Goal: Information Seeking & Learning: Learn about a topic

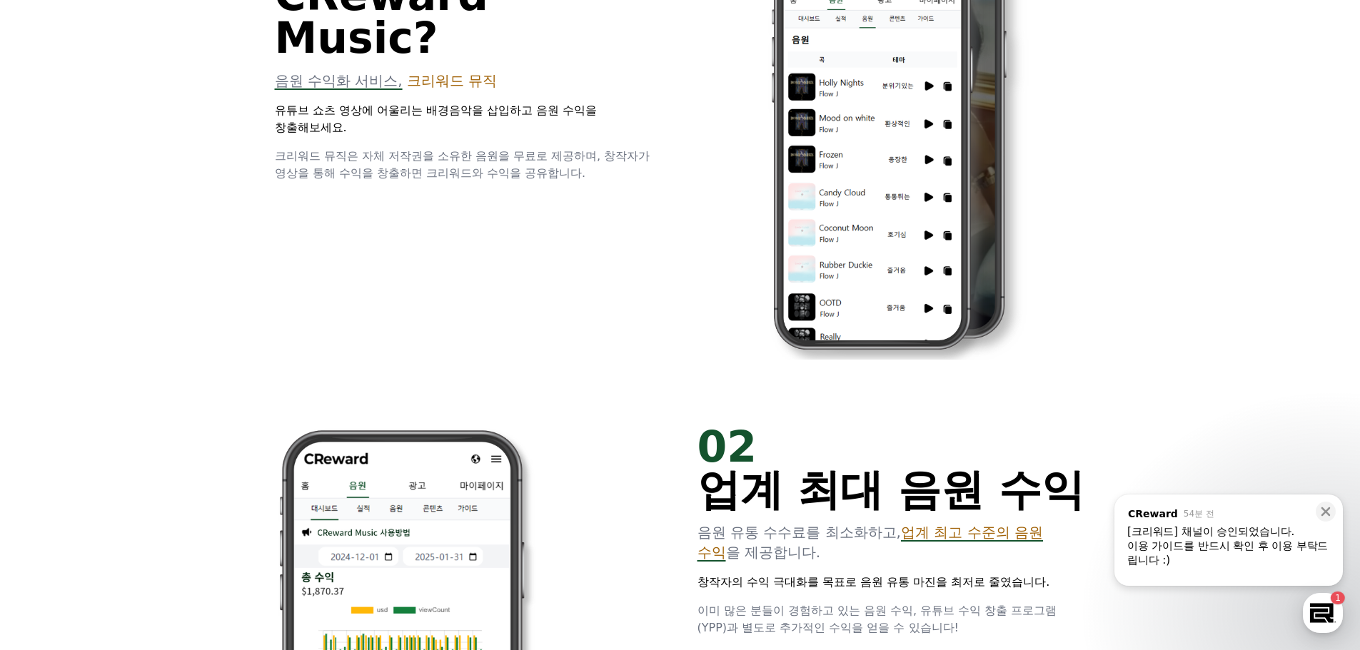
scroll to position [1354, 0]
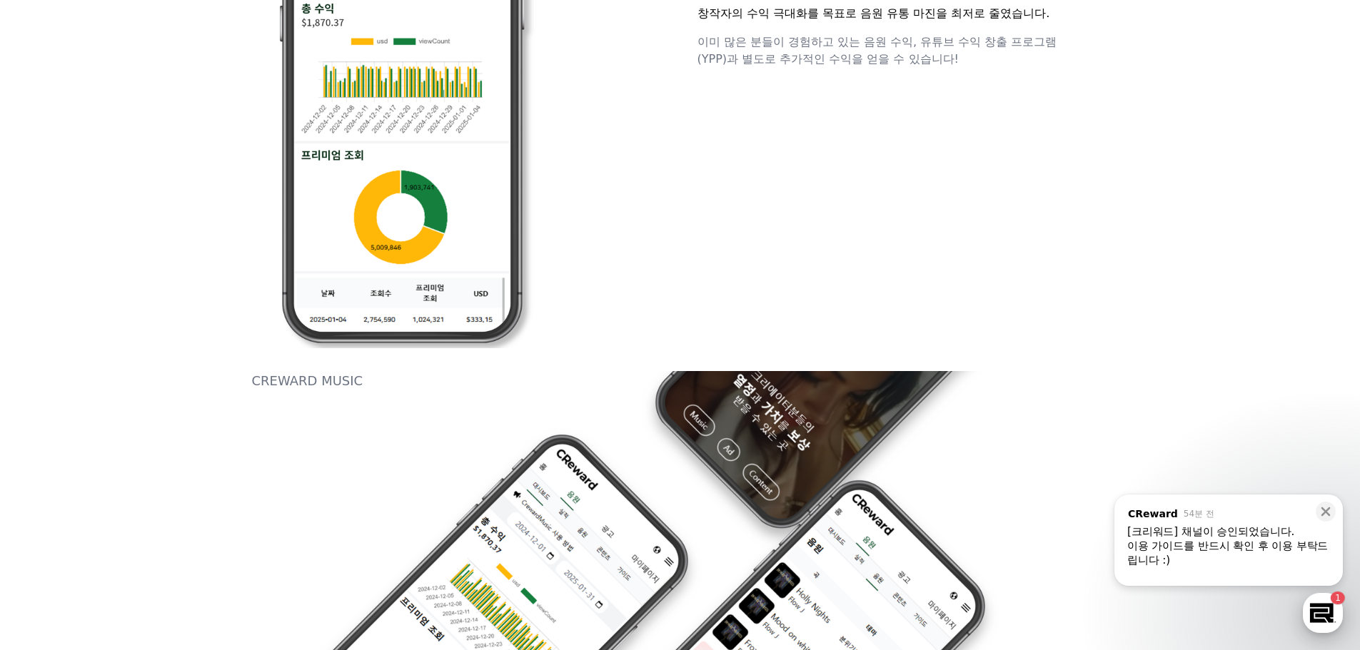
click at [1320, 606] on div "button" at bounding box center [1323, 613] width 40 height 40
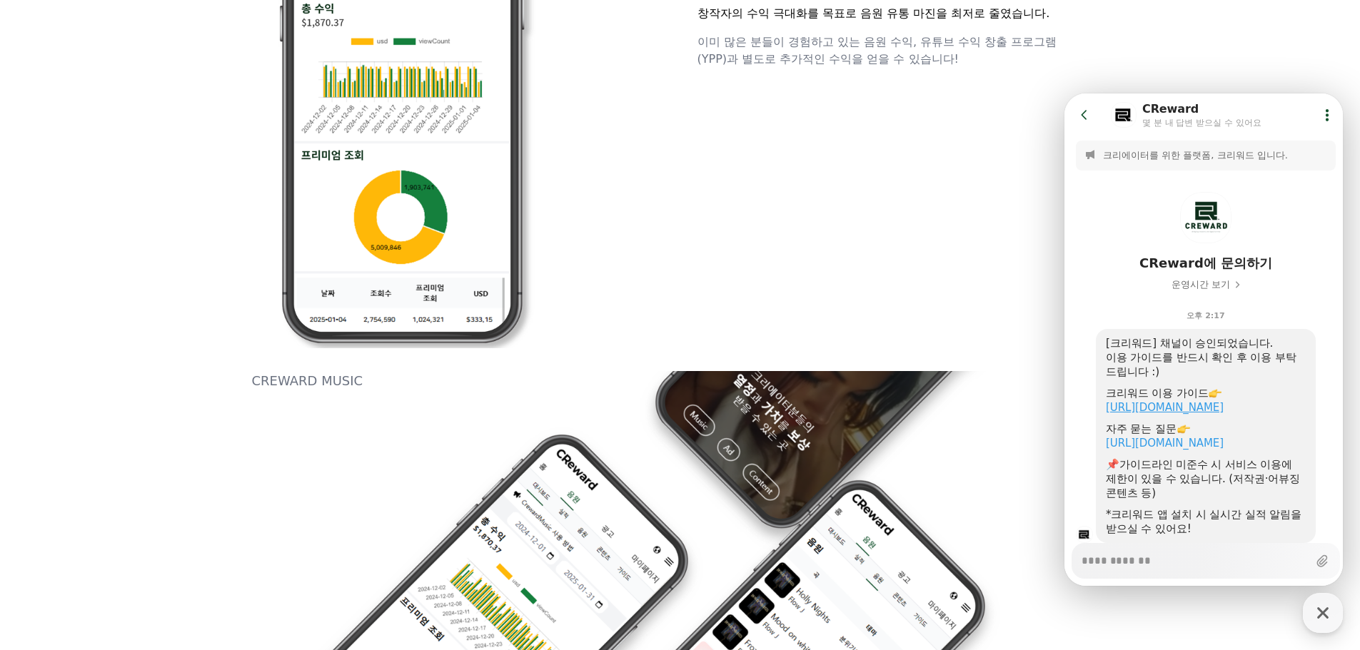
click at [1201, 405] on link "[URL][DOMAIN_NAME]" at bounding box center [1165, 407] width 118 height 13
type textarea "*"
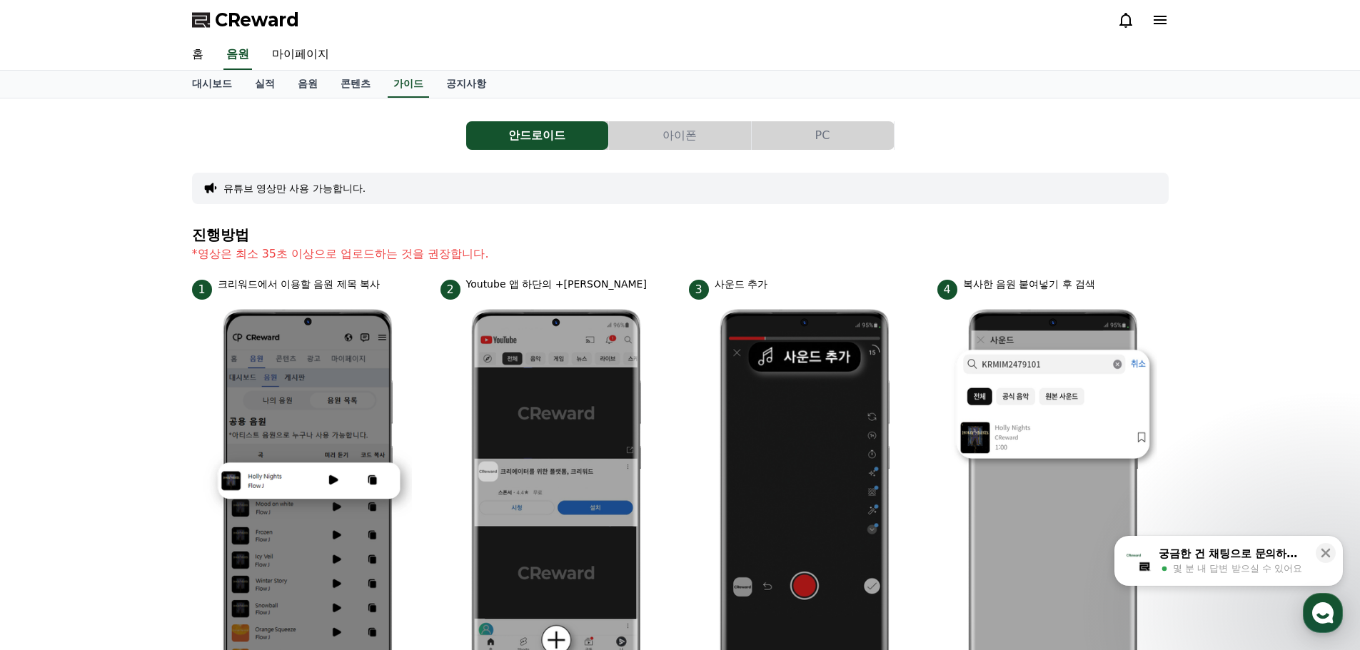
click at [677, 135] on button "아이폰" at bounding box center [680, 135] width 142 height 29
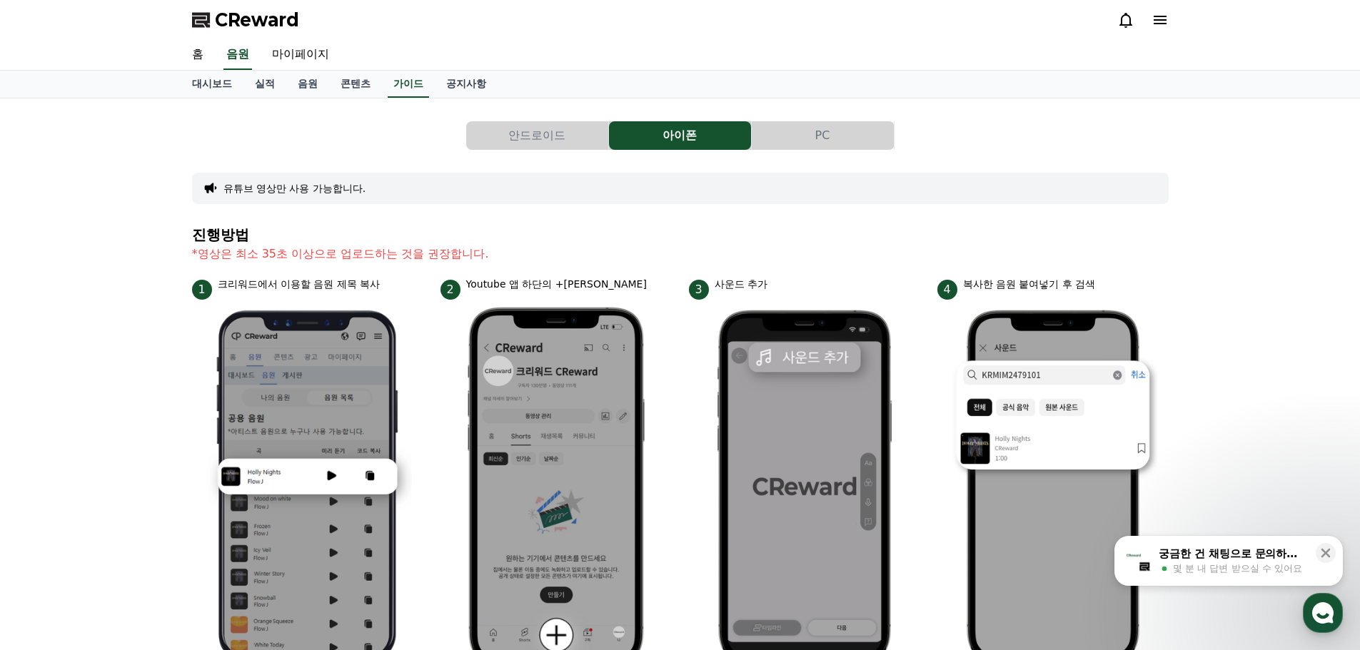
click at [798, 135] on button "PC" at bounding box center [823, 135] width 142 height 29
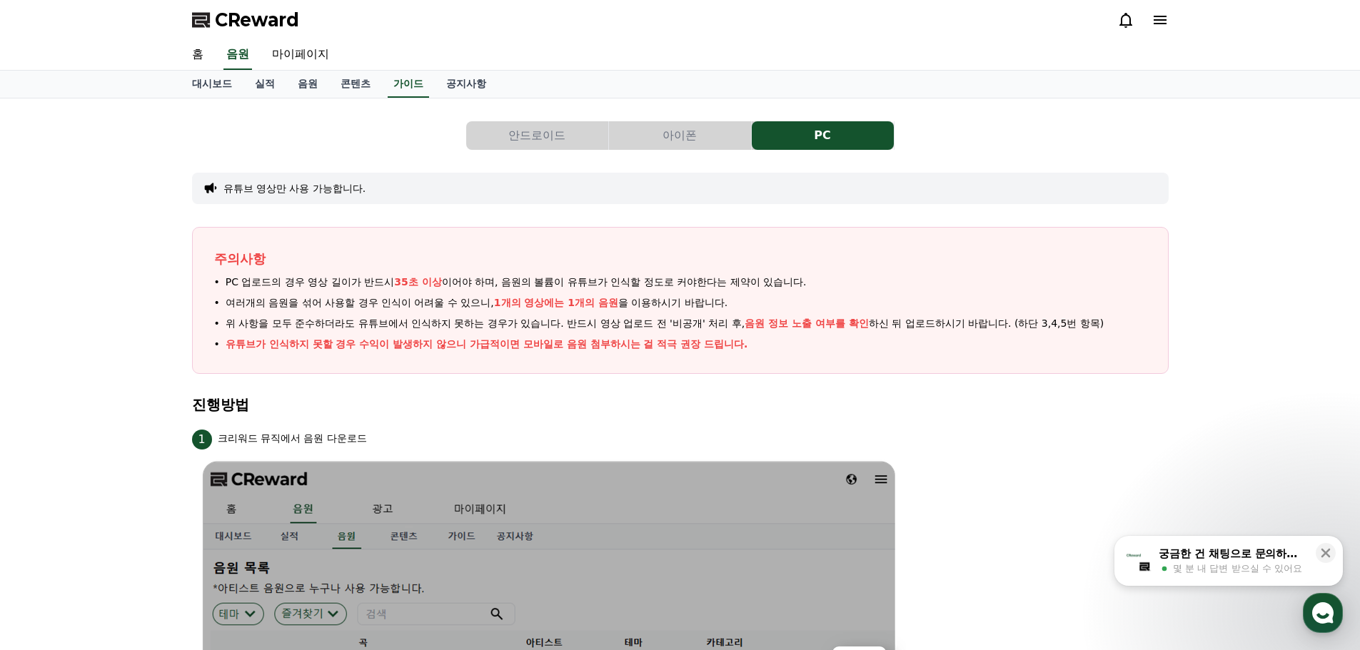
click at [850, 353] on div "주의사항 PC 업로드의 경우 영상 길이가 반드시 35초 이상 이어야 하며, 음원의 볼륨이 유튜브가 인식할 정도로 커야한다는 제약이 있습니다. …" at bounding box center [680, 300] width 977 height 147
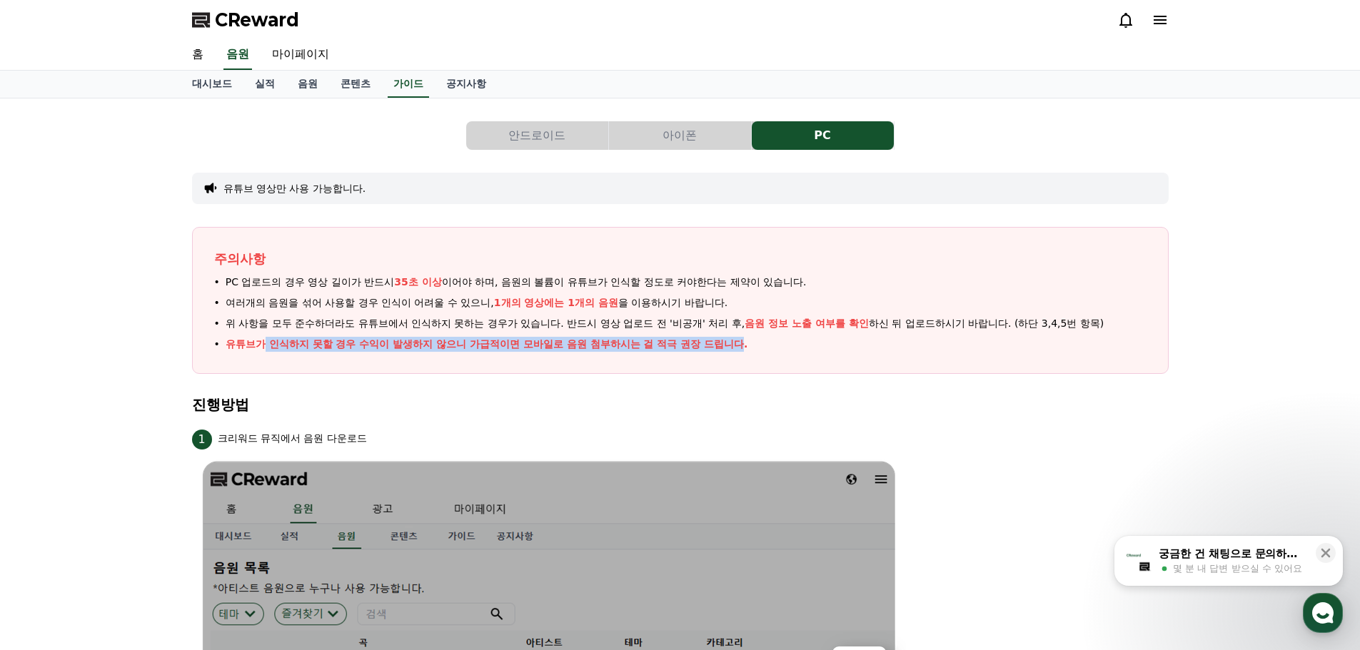
drag, startPoint x: 537, startPoint y: 344, endPoint x: 256, endPoint y: 339, distance: 280.7
click at [256, 339] on div "주의사항 PC 업로드의 경우 영상 길이가 반드시 35초 이상 이어야 하며, 음원의 볼륨이 유튜브가 인식할 정도로 커야한다는 제약이 있습니다. …" at bounding box center [680, 300] width 977 height 147
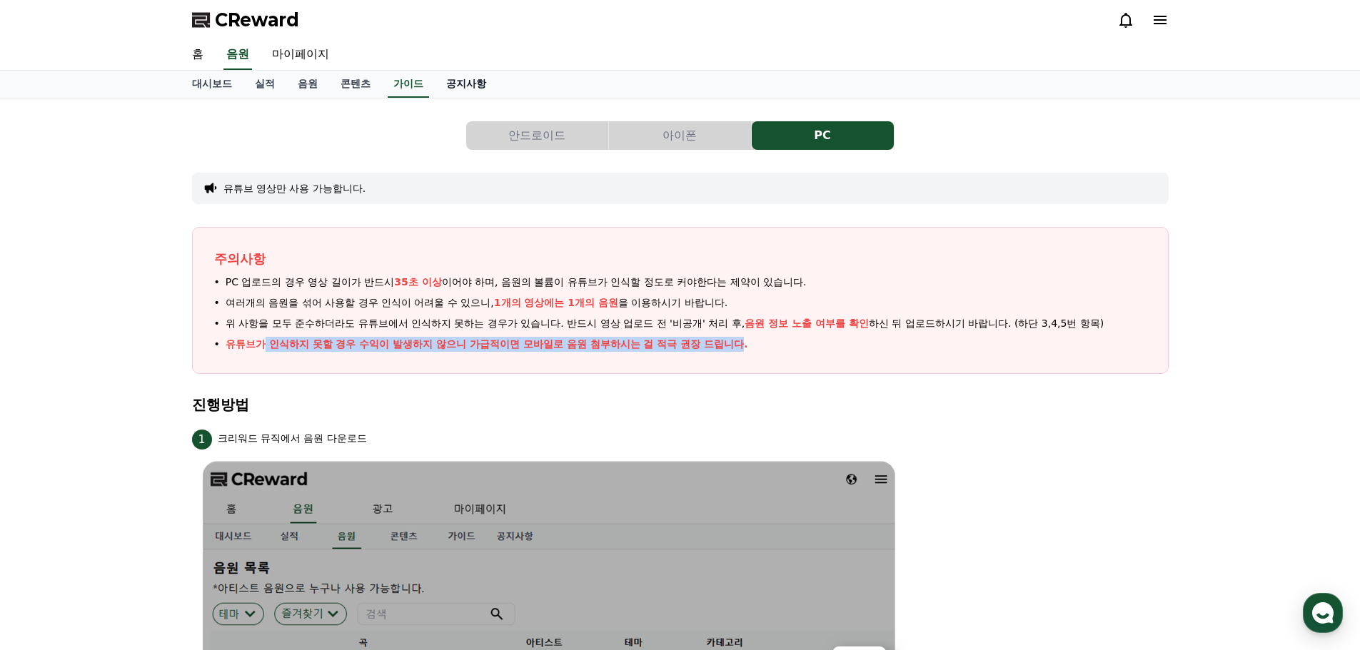
click at [445, 79] on link "공지사항" at bounding box center [466, 84] width 63 height 27
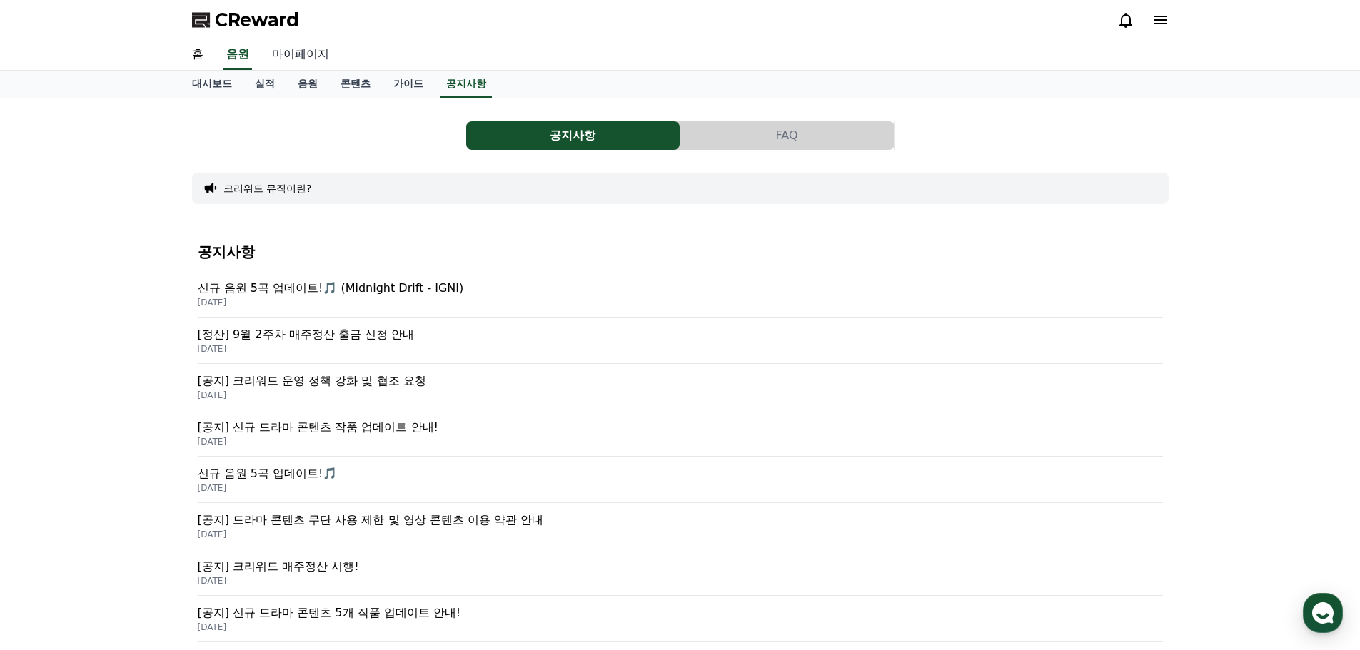
click at [283, 55] on link "마이페이지" at bounding box center [301, 55] width 80 height 30
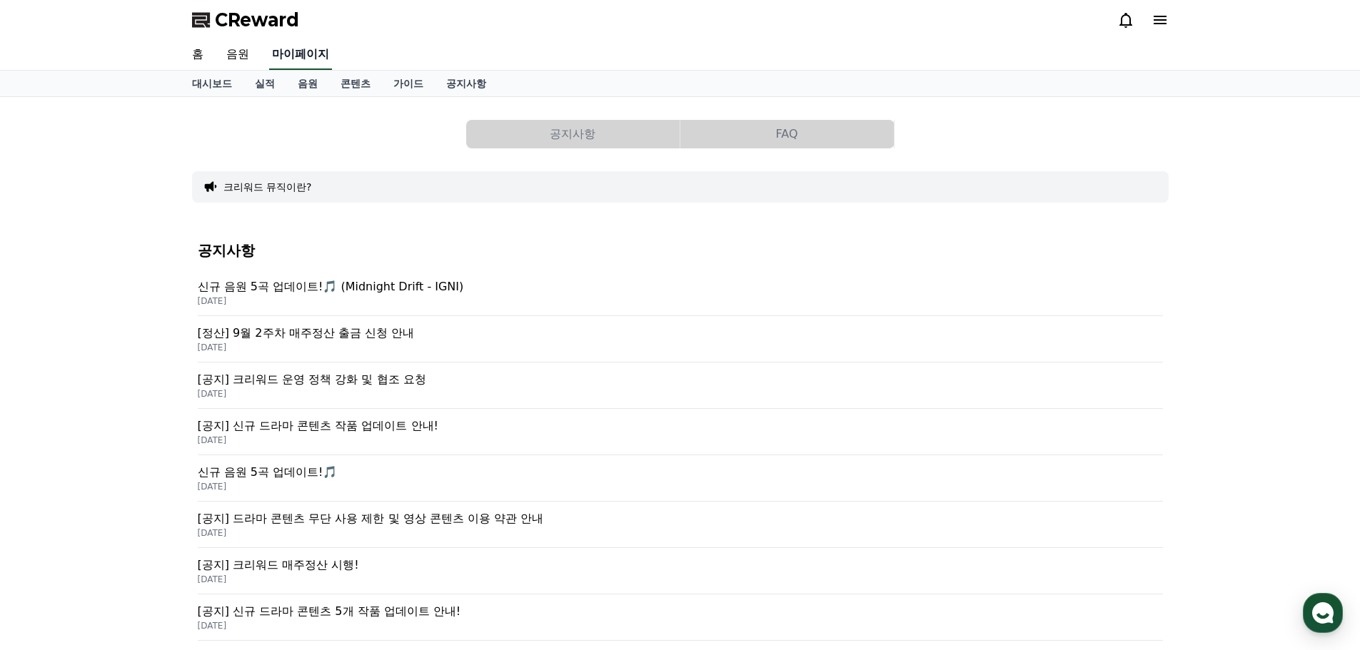
select select "**********"
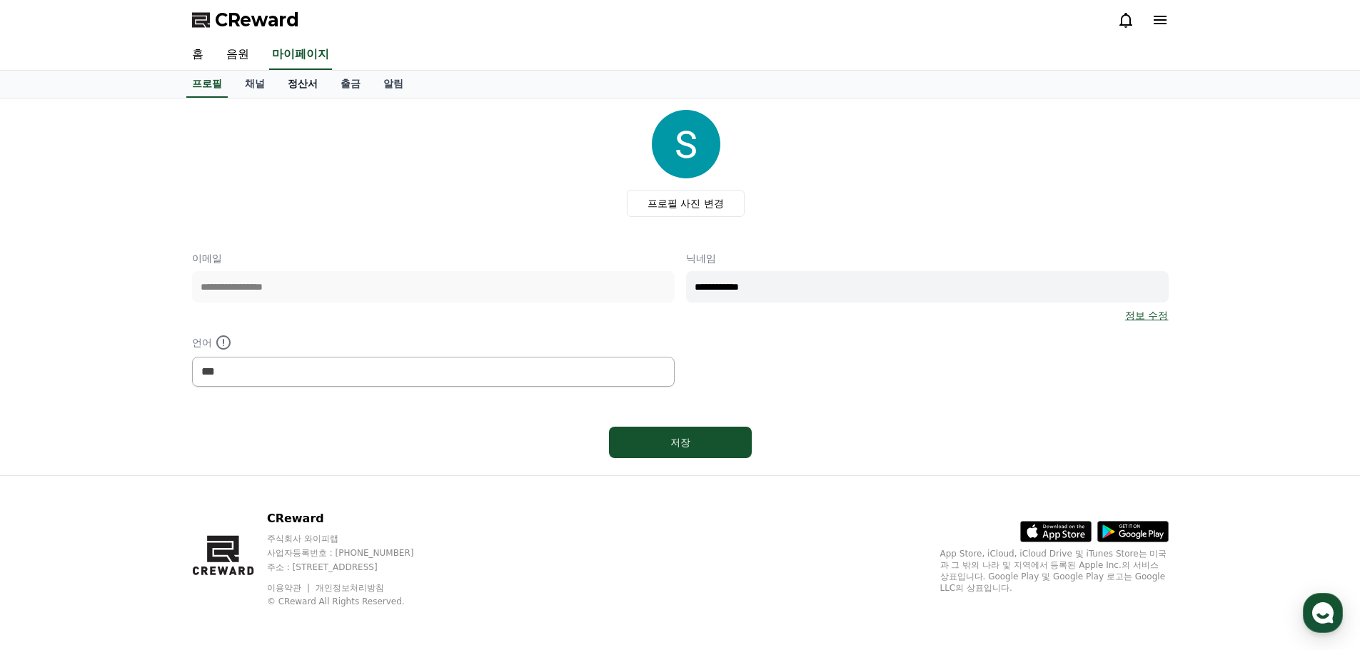
click at [304, 85] on link "정산서" at bounding box center [302, 84] width 53 height 27
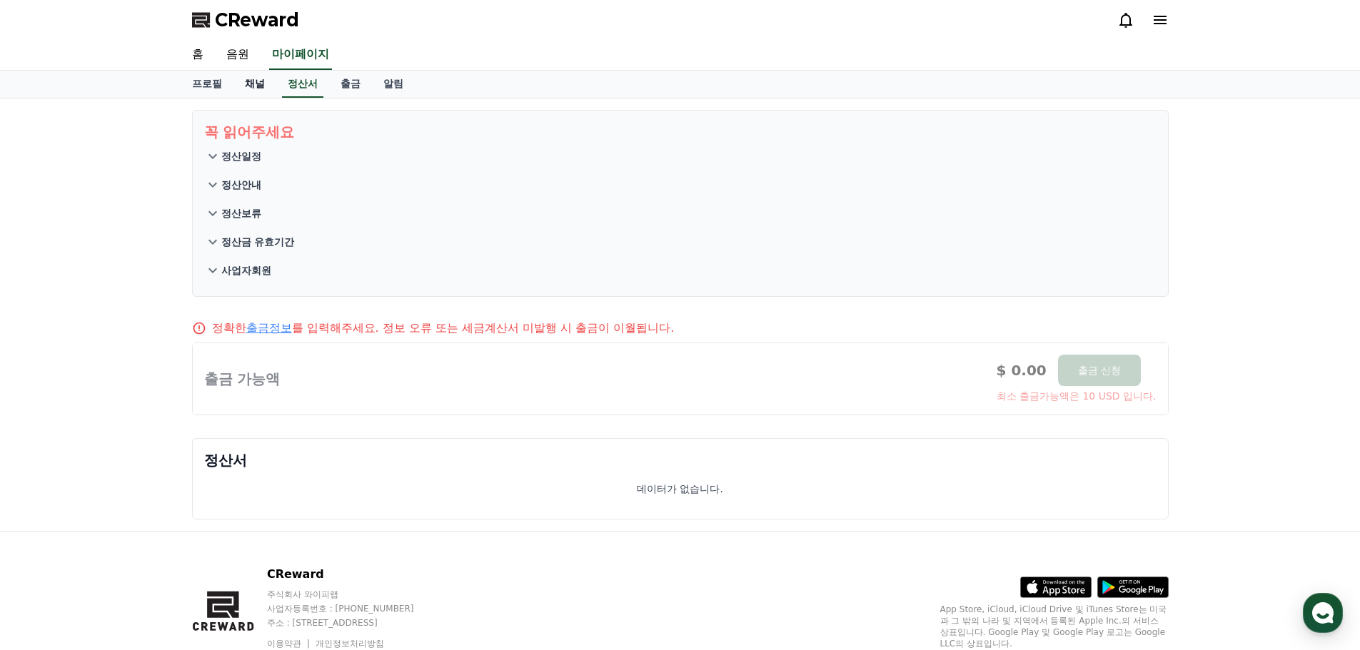
click at [259, 82] on link "채널" at bounding box center [254, 84] width 43 height 27
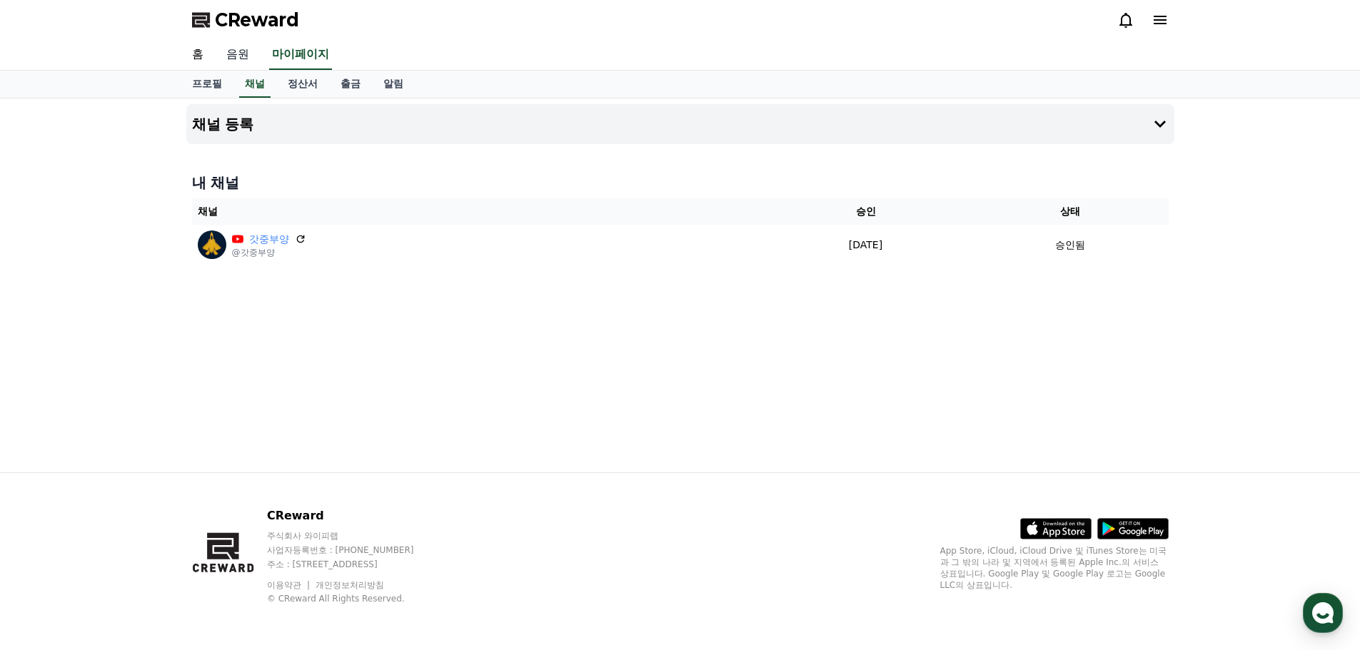
click at [239, 51] on link "음원" at bounding box center [238, 55] width 46 height 30
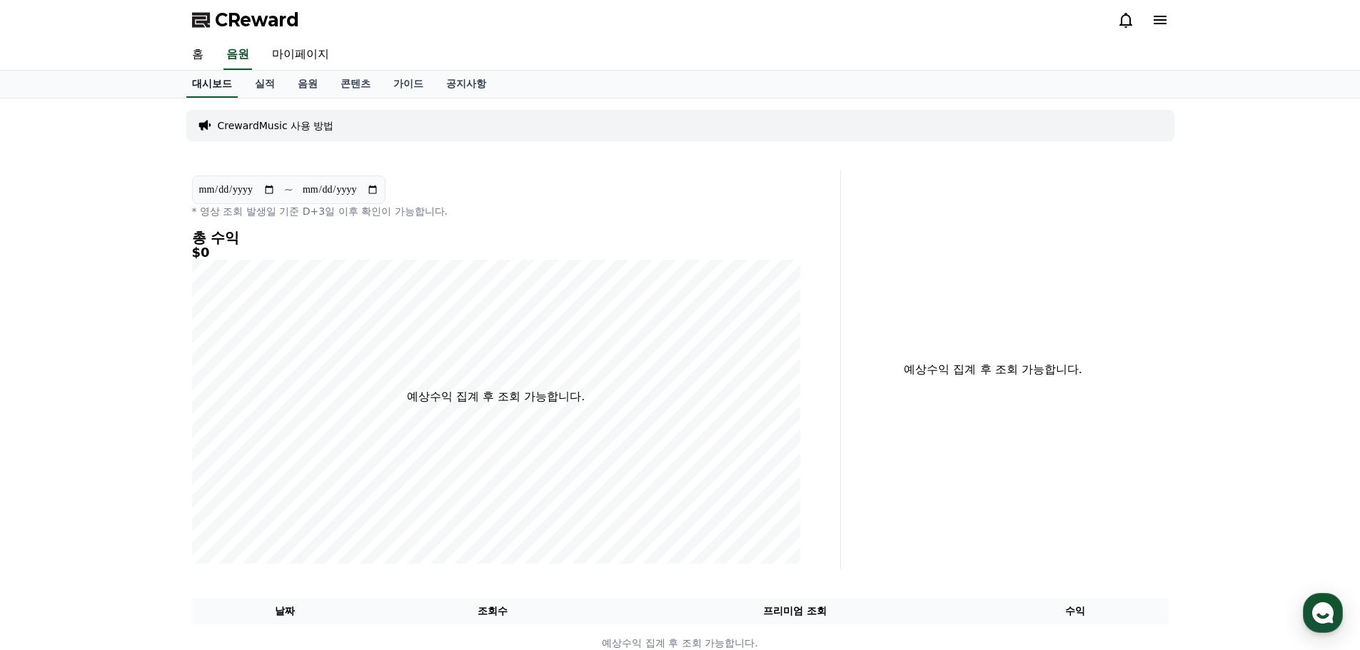
click at [207, 71] on link "대시보드" at bounding box center [211, 84] width 51 height 27
click at [226, 55] on link "음원" at bounding box center [237, 55] width 29 height 30
click at [293, 129] on p "CrewardMusic 사용 방법" at bounding box center [276, 126] width 116 height 14
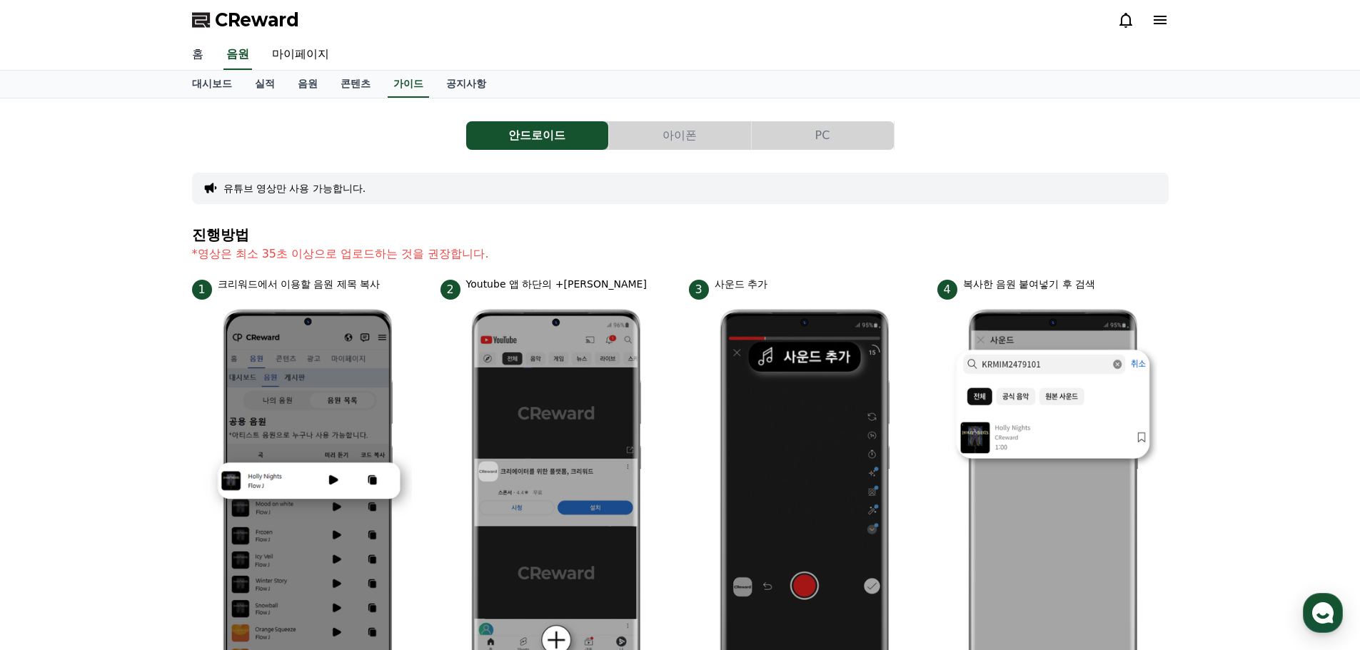
click at [193, 57] on link "홈" at bounding box center [198, 55] width 34 height 30
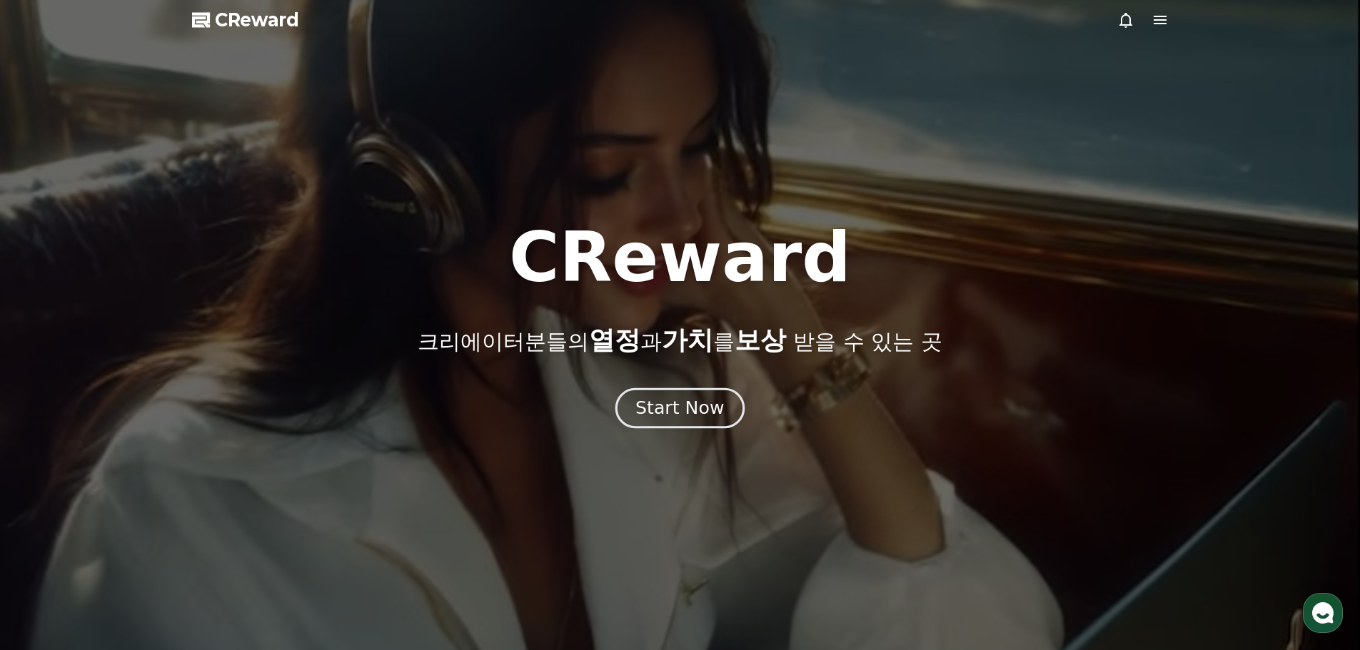
click at [705, 396] on button "Start Now" at bounding box center [679, 408] width 129 height 41
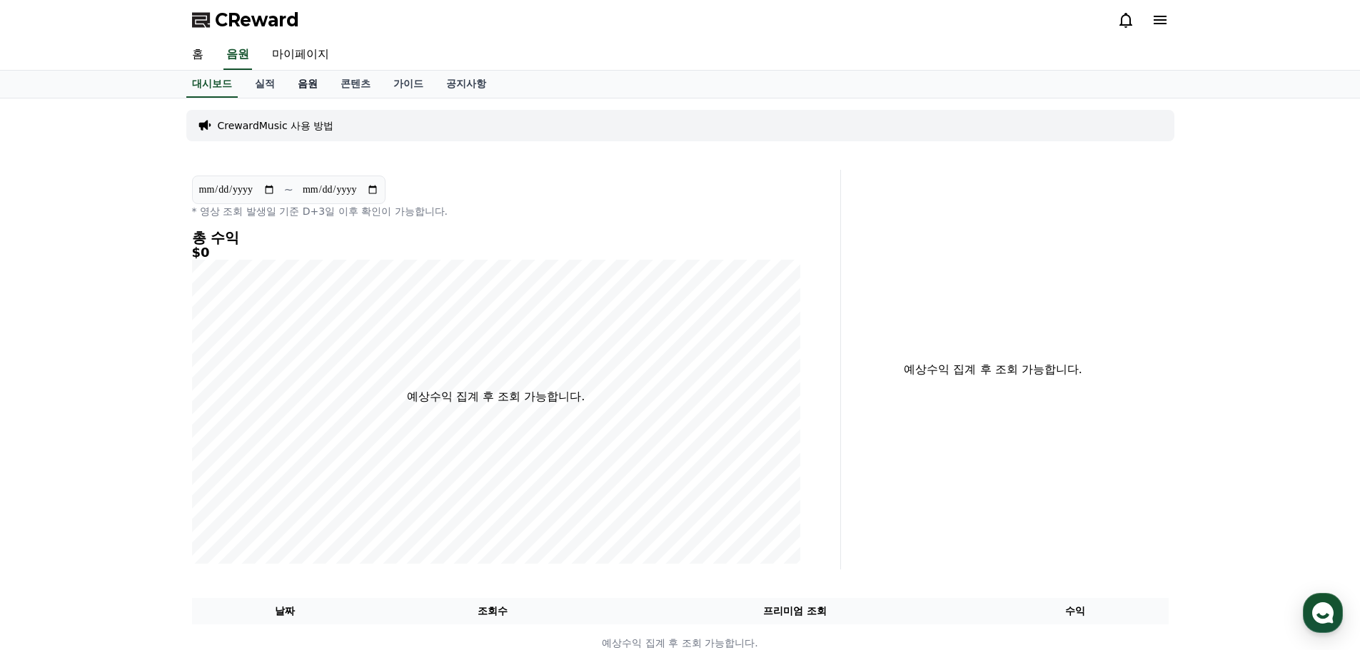
click at [303, 84] on link "음원" at bounding box center [307, 84] width 43 height 27
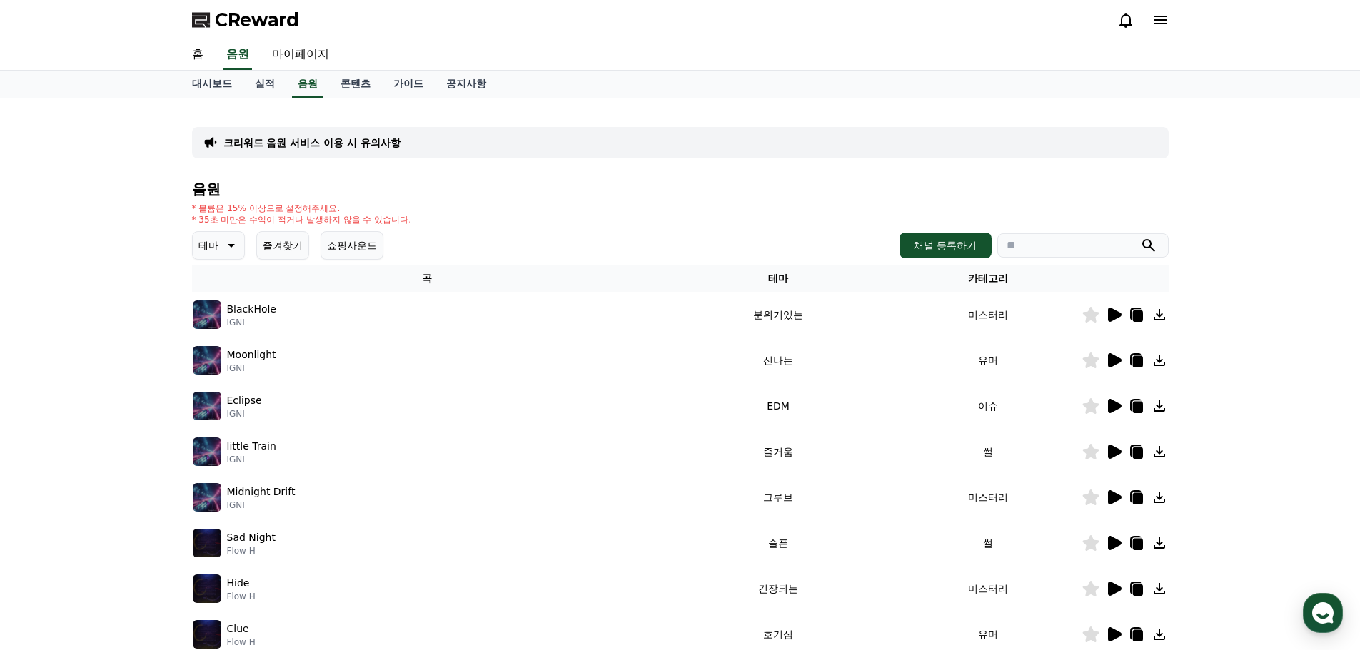
click at [214, 233] on button "테마" at bounding box center [218, 245] width 53 height 29
click at [218, 299] on button "웅장한" at bounding box center [214, 294] width 41 height 31
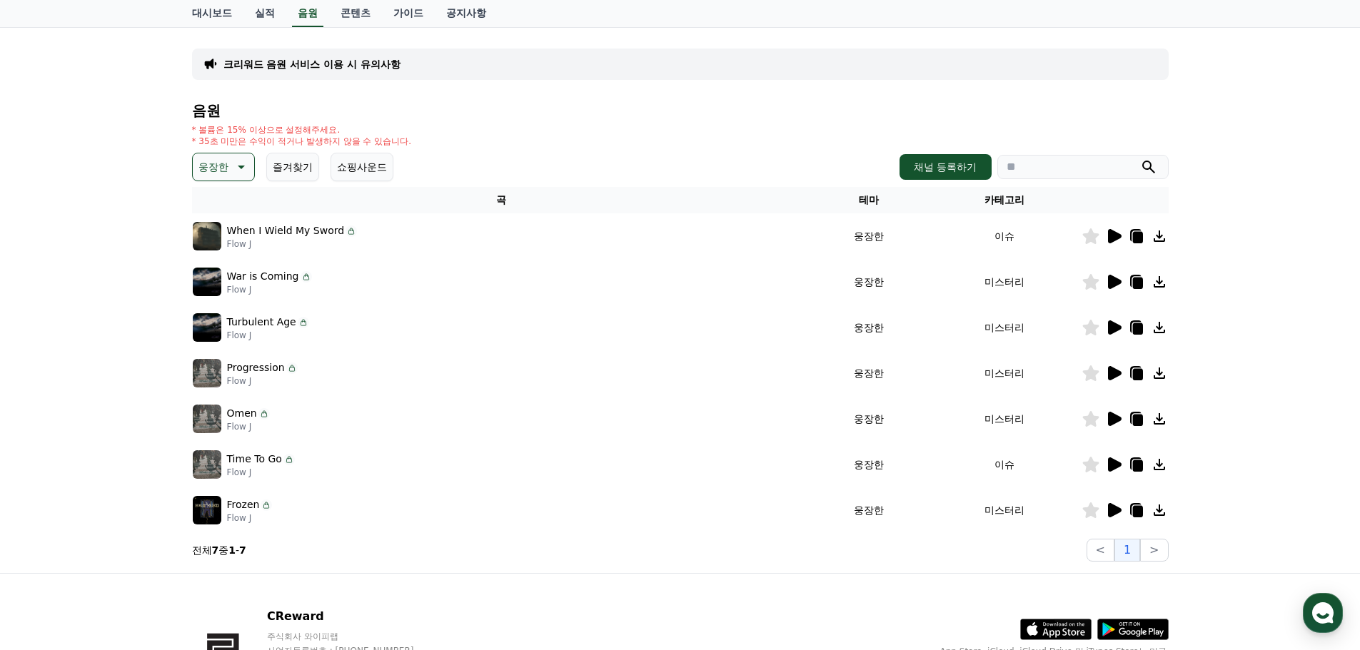
scroll to position [36, 0]
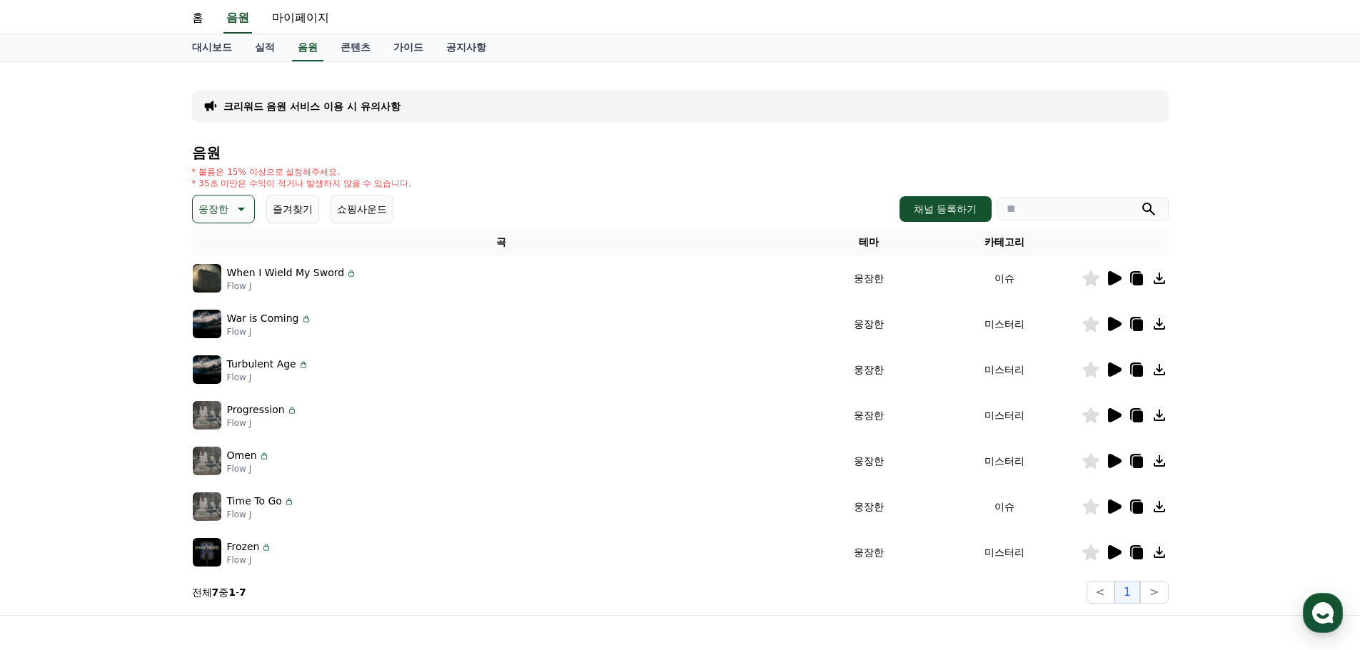
click at [238, 204] on icon at bounding box center [239, 209] width 17 height 17
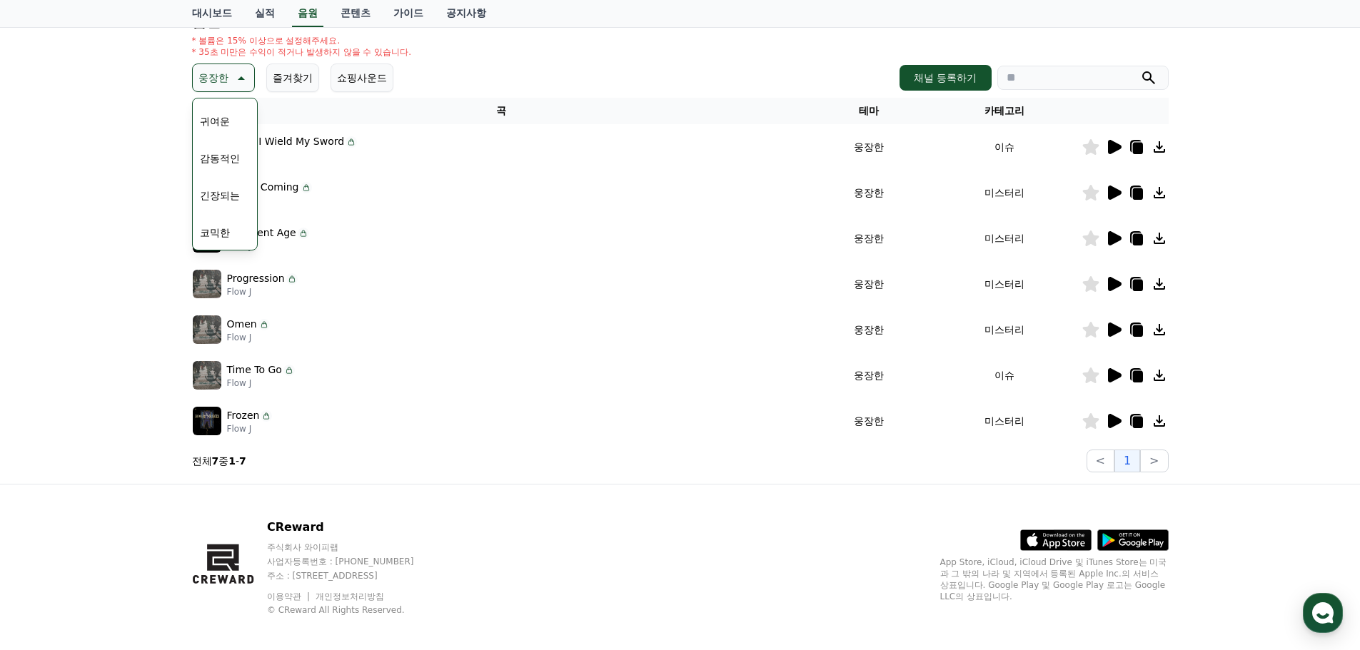
scroll to position [179, 0]
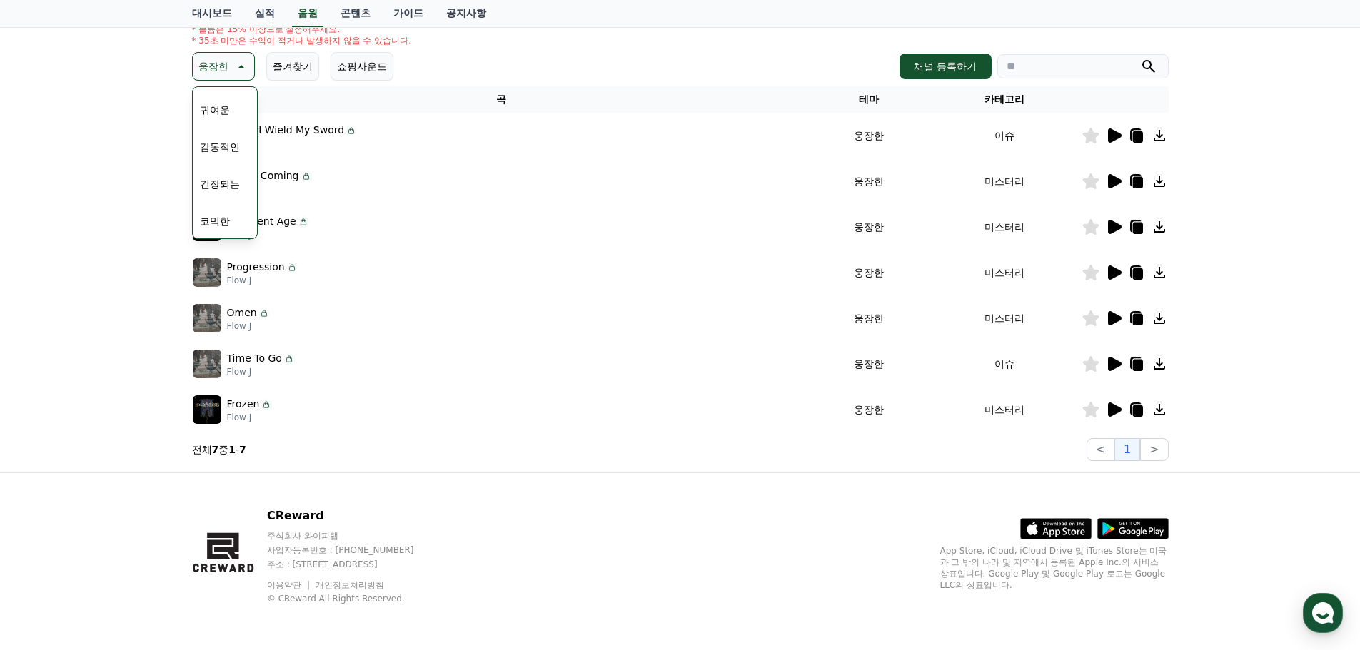
click at [212, 183] on button "긴장되는" at bounding box center [219, 184] width 51 height 31
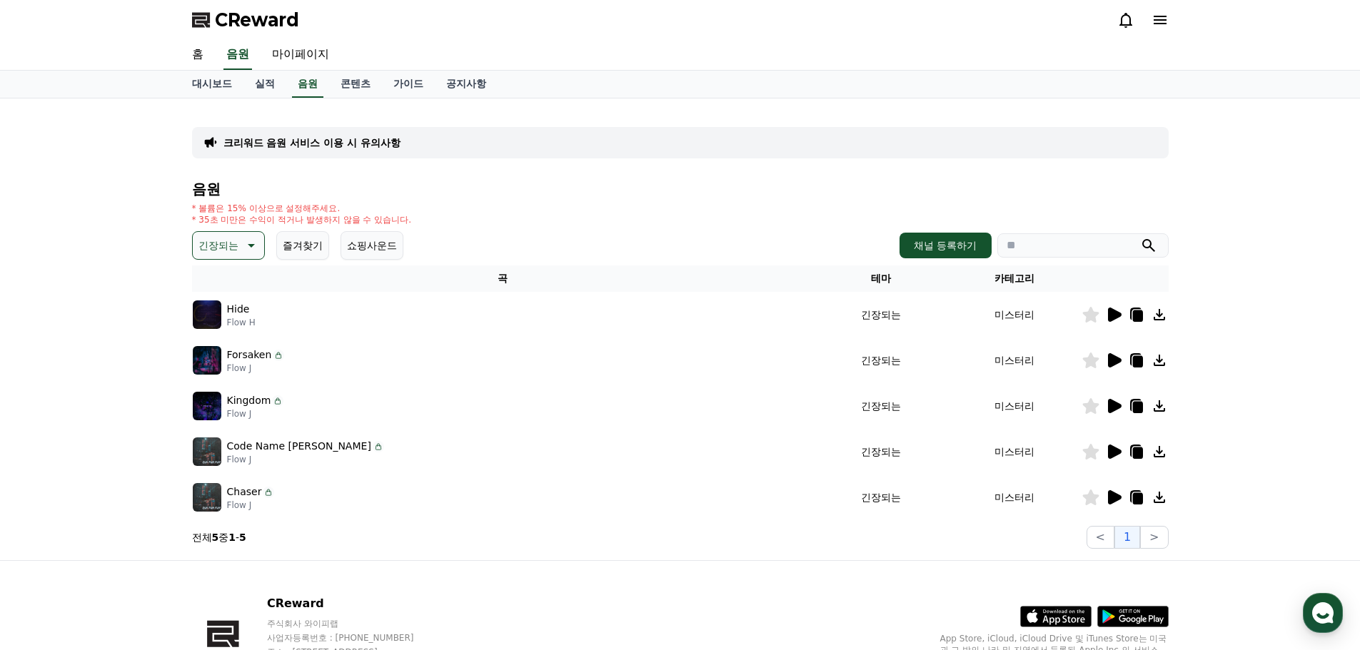
click at [276, 356] on icon at bounding box center [278, 356] width 5 height 4
click at [275, 356] on icon at bounding box center [278, 355] width 11 height 11
